Goal: Task Accomplishment & Management: Use online tool/utility

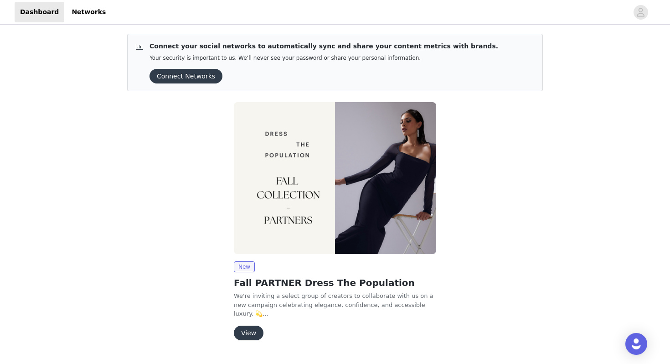
scroll to position [22, 0]
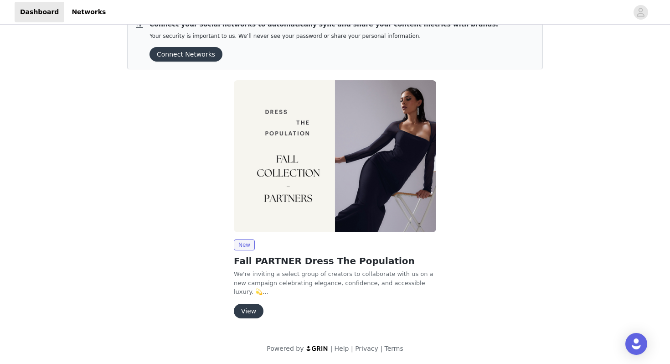
click at [249, 308] on button "View" at bounding box center [249, 311] width 30 height 15
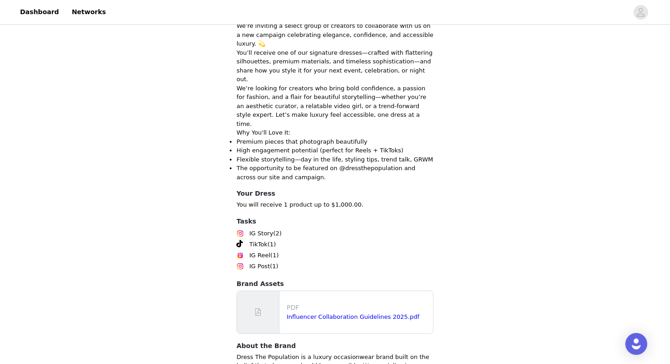
scroll to position [256, 0]
click at [264, 228] on span "IG Story" at bounding box center [261, 232] width 24 height 9
click at [263, 250] on span "IG Reel" at bounding box center [259, 254] width 21 height 9
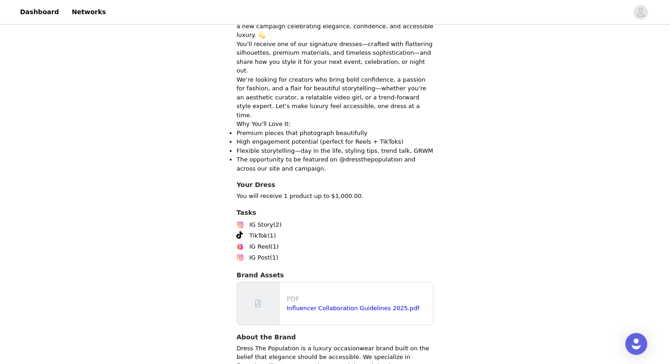
scroll to position [307, 0]
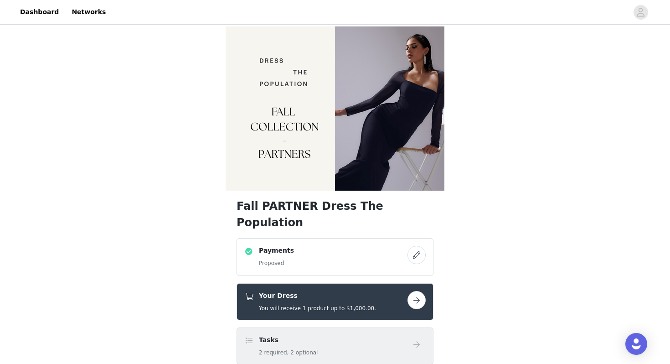
click at [320, 246] on div "Payments Proposed" at bounding box center [325, 257] width 163 height 22
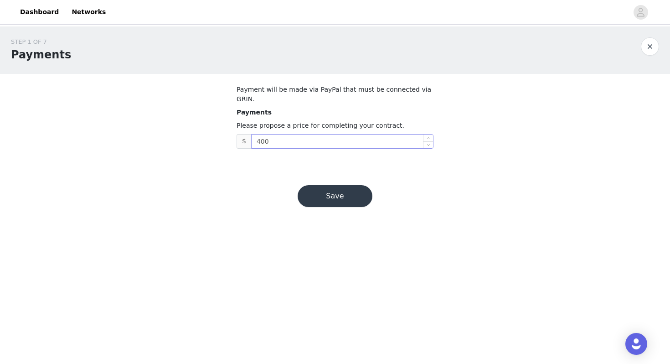
click at [340, 134] on input "400" at bounding box center [342, 141] width 181 height 14
click at [334, 189] on button "Save" at bounding box center [335, 196] width 75 height 22
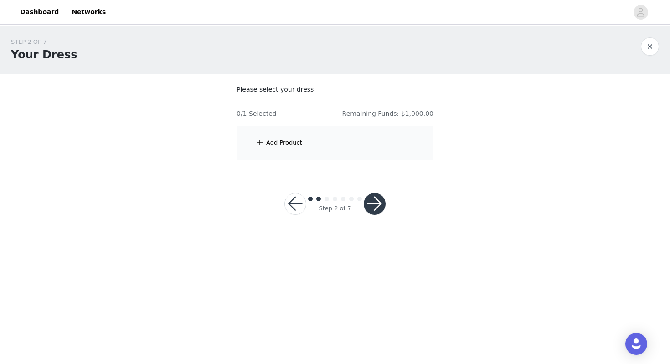
click at [357, 147] on div "Add Product" at bounding box center [335, 143] width 197 height 34
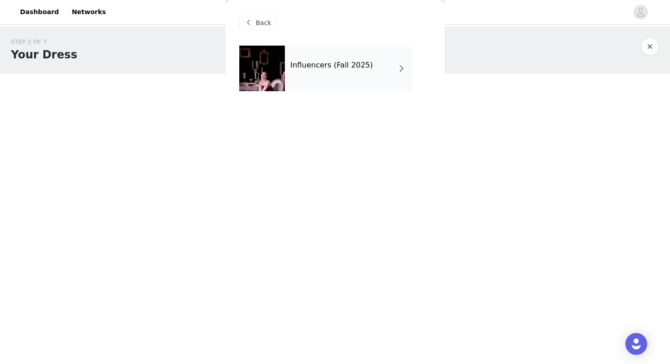
click at [380, 65] on div "Influencers (Fall 2025)" at bounding box center [348, 69] width 127 height 46
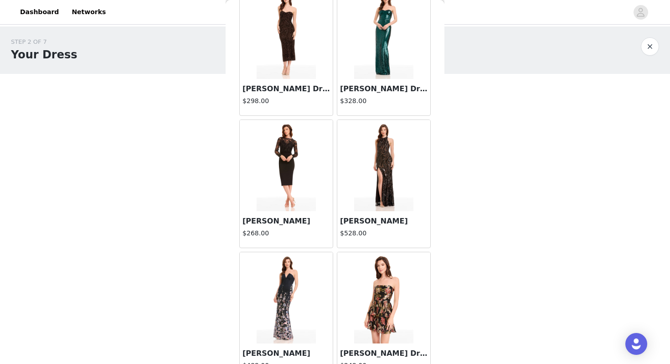
scroll to position [1031, 0]
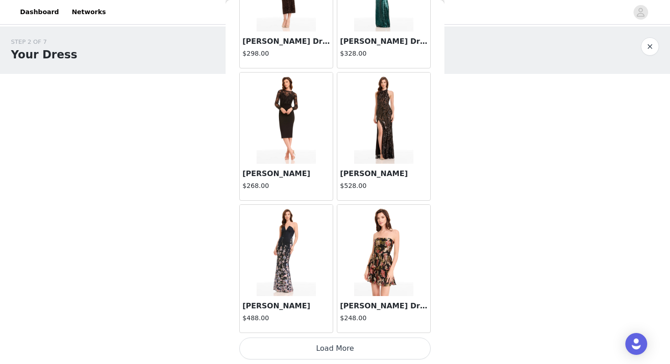
click at [347, 350] on button "Load More" at bounding box center [334, 348] width 191 height 22
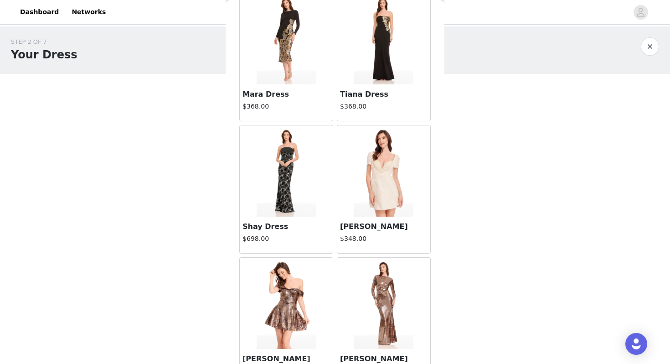
scroll to position [2353, 0]
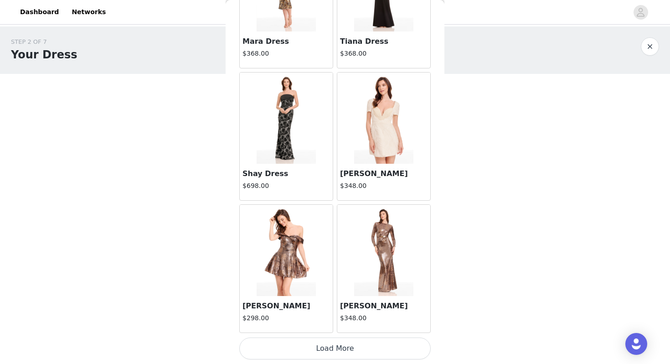
click at [361, 350] on button "Load More" at bounding box center [334, 348] width 191 height 22
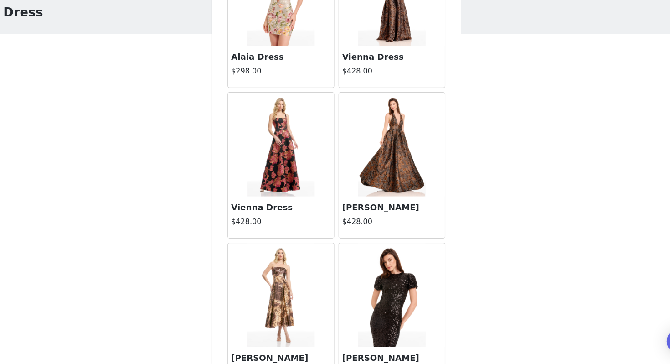
scroll to position [3093, 0]
click at [289, 190] on img at bounding box center [286, 170] width 59 height 91
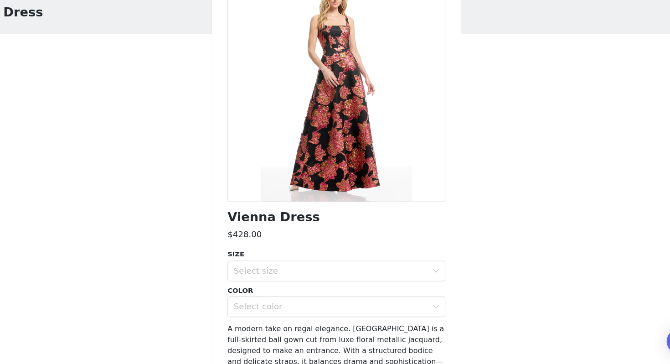
scroll to position [30, 0]
click at [295, 311] on div "Select color" at bounding box center [330, 313] width 170 height 9
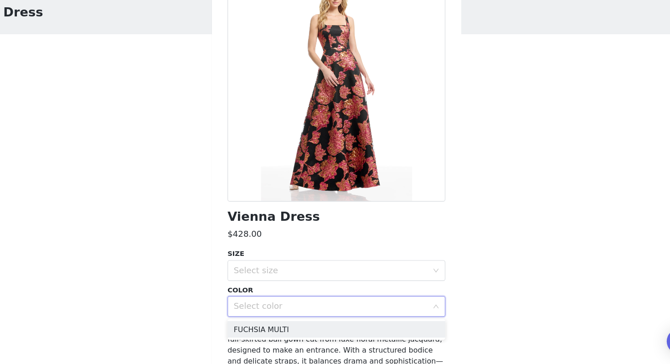
scroll to position [73, 0]
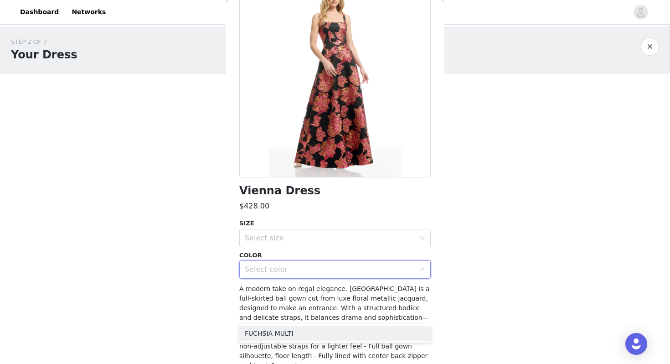
click at [648, 47] on button "button" at bounding box center [650, 46] width 18 height 18
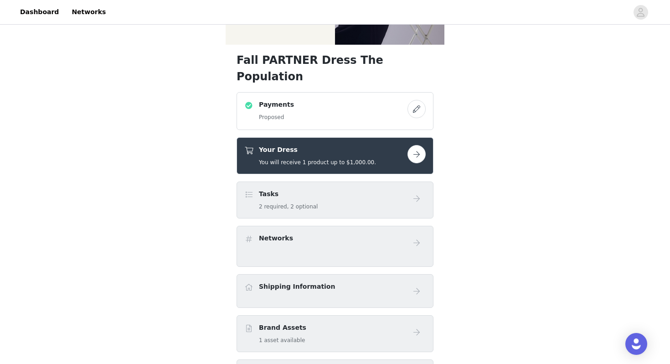
scroll to position [149, 0]
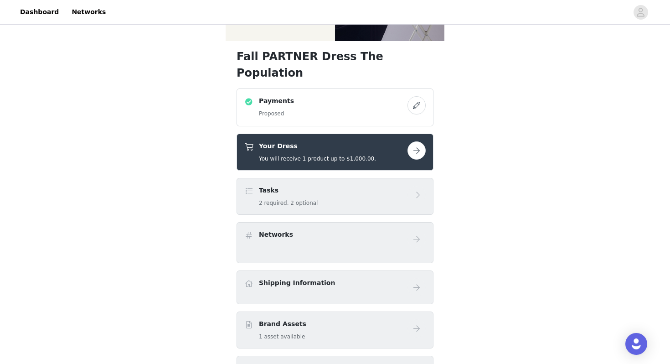
click at [417, 141] on button "button" at bounding box center [416, 150] width 18 height 18
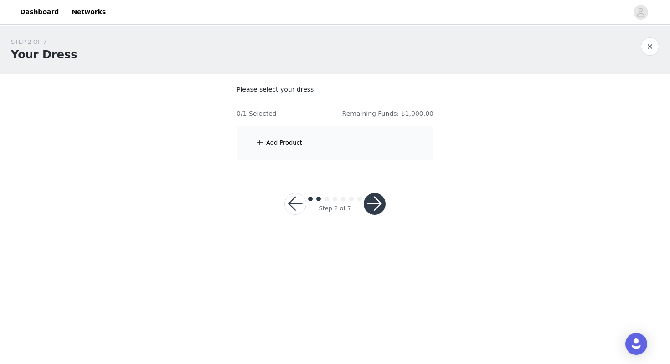
click at [380, 146] on div "Add Product" at bounding box center [335, 143] width 197 height 34
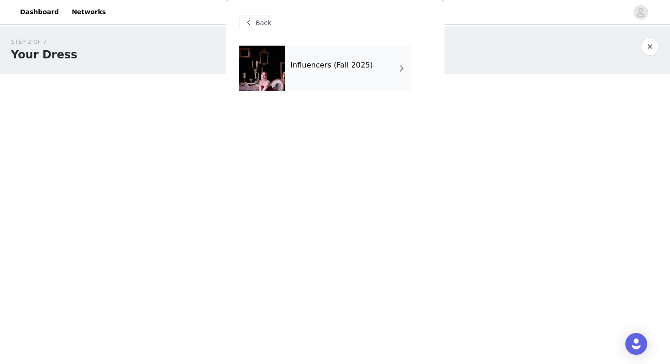
click at [403, 82] on div "Influencers (Fall 2025)" at bounding box center [348, 69] width 127 height 46
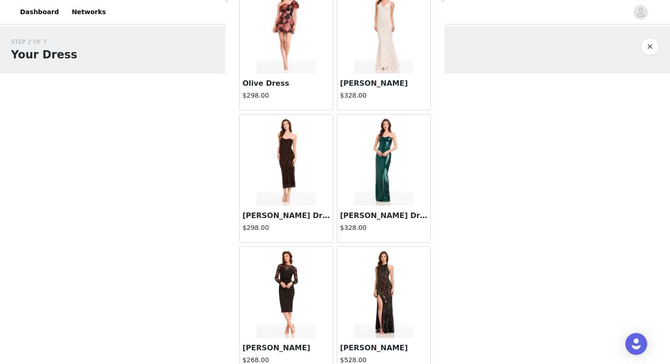
scroll to position [1031, 0]
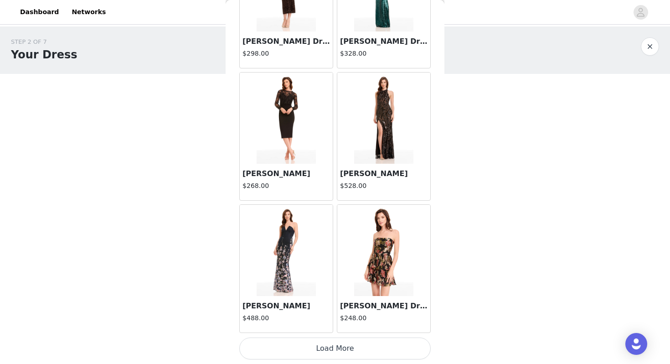
click at [354, 348] on button "Load More" at bounding box center [334, 348] width 191 height 22
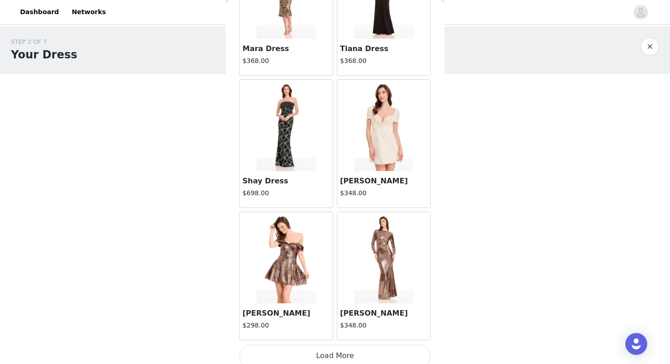
scroll to position [2353, 0]
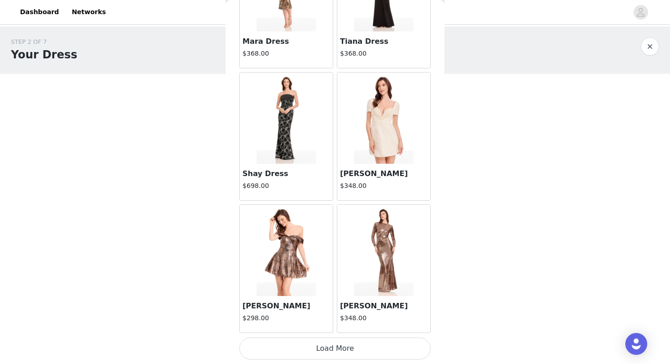
click at [355, 354] on button "Load More" at bounding box center [334, 348] width 191 height 22
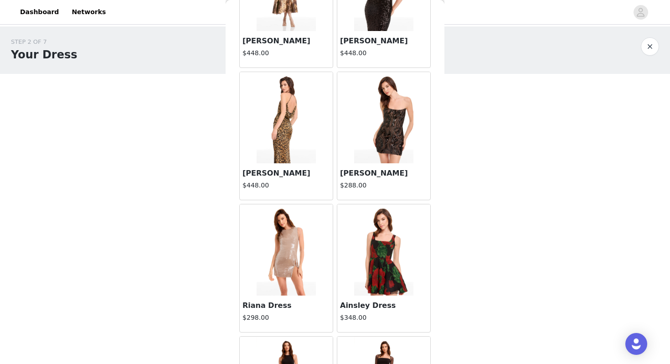
scroll to position [3412, 0]
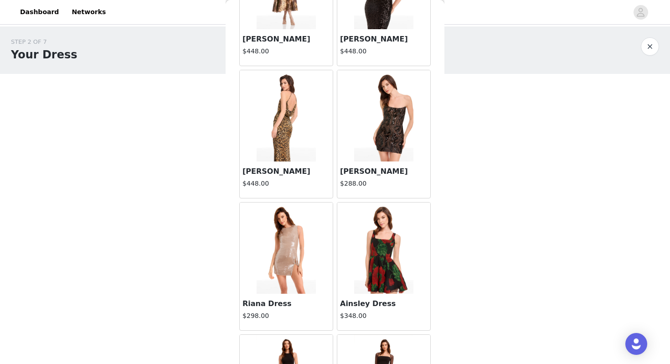
click at [392, 124] on img at bounding box center [383, 115] width 59 height 91
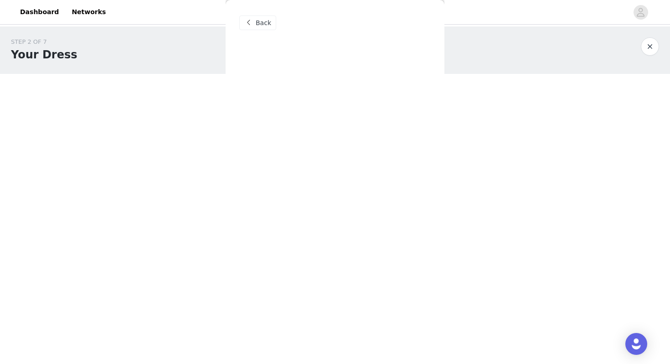
scroll to position [0, 0]
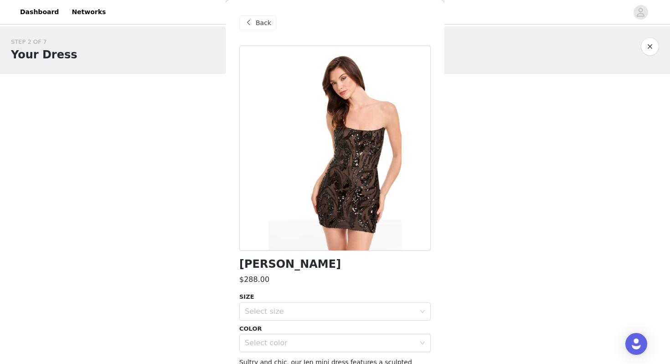
click at [266, 22] on span "Back" at bounding box center [263, 23] width 15 height 10
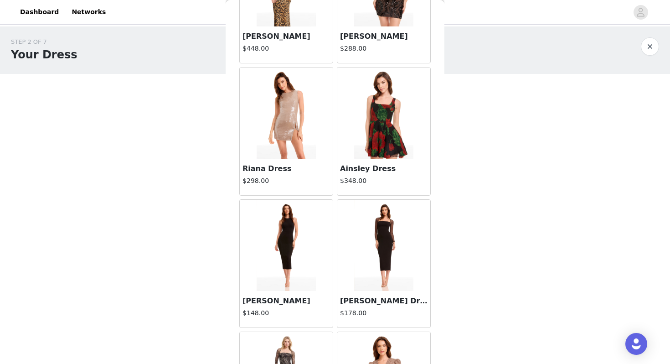
scroll to position [3674, 0]
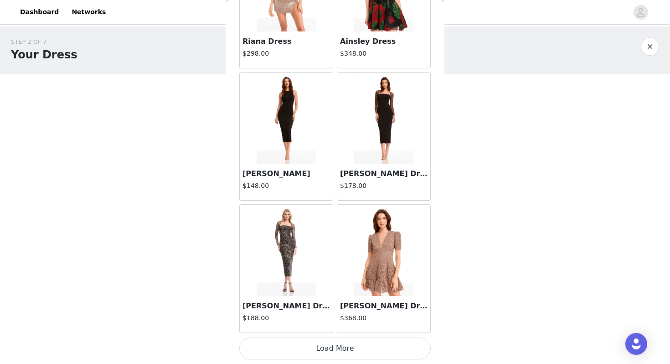
click at [351, 353] on button "Load More" at bounding box center [334, 348] width 191 height 22
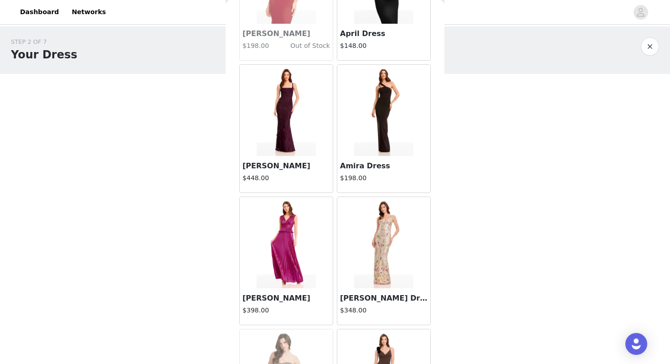
scroll to position [4068, 0]
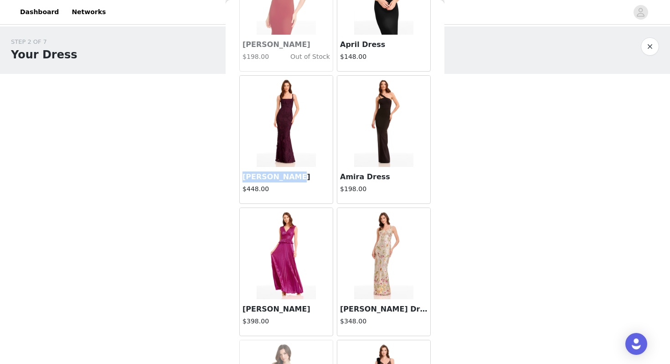
drag, startPoint x: 304, startPoint y: 175, endPoint x: 243, endPoint y: 170, distance: 61.4
click at [243, 170] on div "[PERSON_NAME] $448.00" at bounding box center [286, 185] width 93 height 36
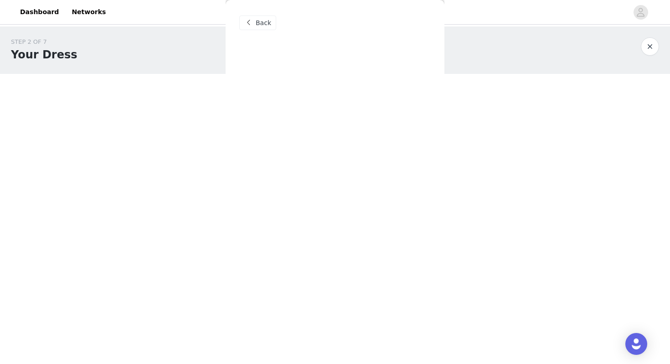
scroll to position [0, 0]
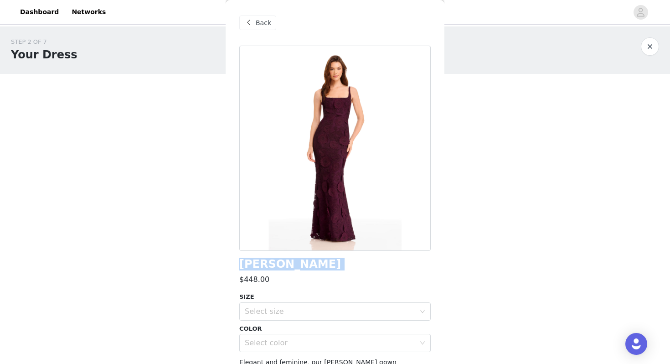
drag, startPoint x: 321, startPoint y: 270, endPoint x: 237, endPoint y: 263, distance: 84.2
click at [237, 263] on div "Back [PERSON_NAME] $448.00 SIZE Select size COLOR Select color Elegant and femi…" at bounding box center [335, 182] width 219 height 364
copy div "[PERSON_NAME]"
click at [257, 28] on div "Back" at bounding box center [257, 22] width 37 height 15
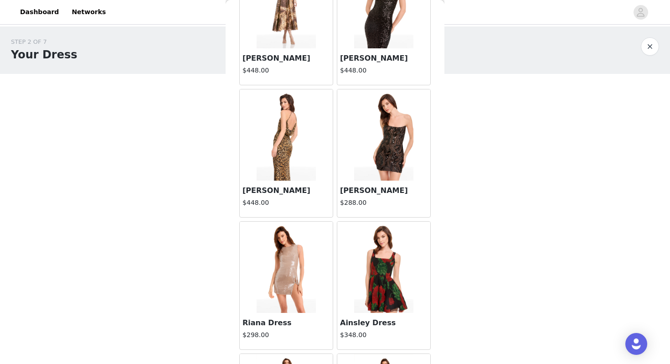
scroll to position [3409, 0]
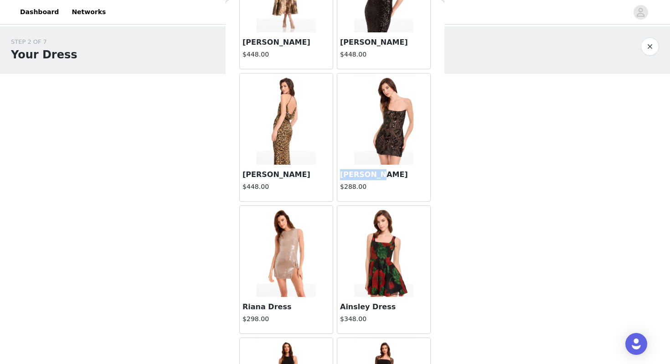
drag, startPoint x: 383, startPoint y: 175, endPoint x: 336, endPoint y: 176, distance: 46.5
click at [337, 176] on article "[PERSON_NAME] $288.00" at bounding box center [384, 137] width 94 height 129
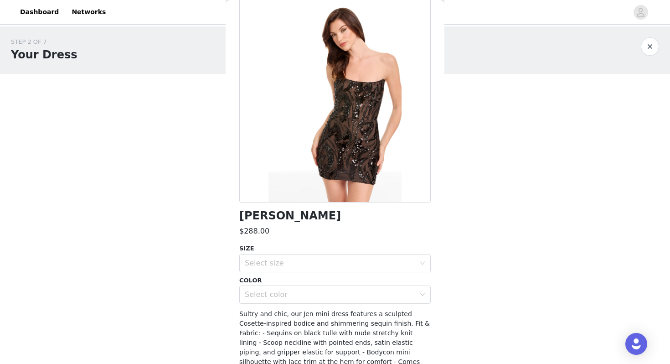
scroll to position [44, 0]
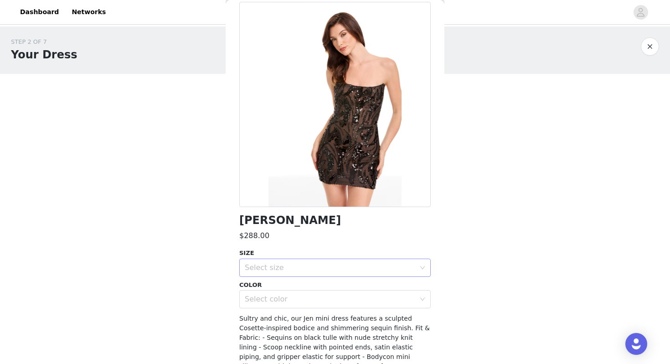
click at [308, 264] on div "Select size" at bounding box center [330, 267] width 170 height 9
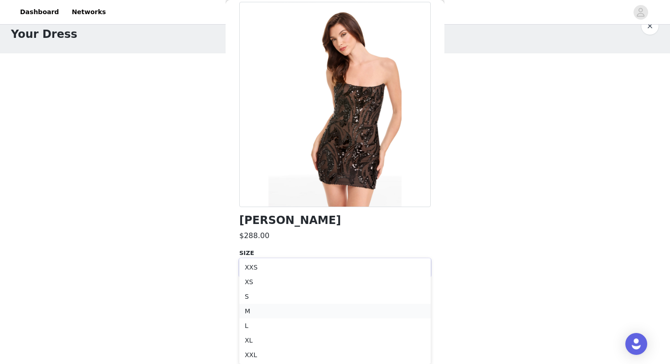
click at [295, 310] on li "M" at bounding box center [334, 311] width 191 height 15
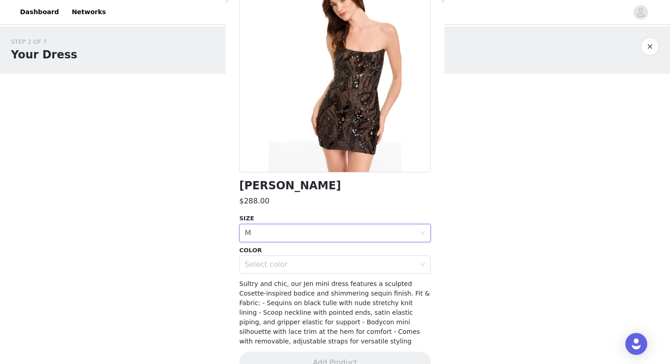
scroll to position [79, 0]
click at [295, 259] on div "Select color" at bounding box center [330, 263] width 170 height 9
click at [296, 282] on li "BLACK-NUDE" at bounding box center [334, 284] width 191 height 15
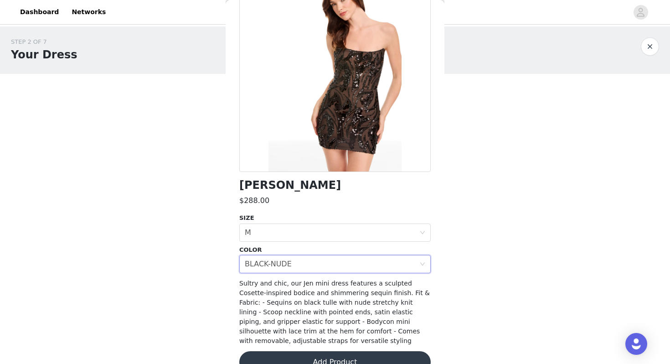
click at [292, 206] on div "$288.00" at bounding box center [334, 200] width 191 height 11
drag, startPoint x: 304, startPoint y: 187, endPoint x: 227, endPoint y: 182, distance: 76.3
click at [227, 182] on div "Back Jen Dress $288.00 SIZE Select size M COLOR Select color BLACK-NUDE Sultry …" at bounding box center [335, 182] width 219 height 364
copy h1 "[PERSON_NAME]"
